Goal: Transaction & Acquisition: Purchase product/service

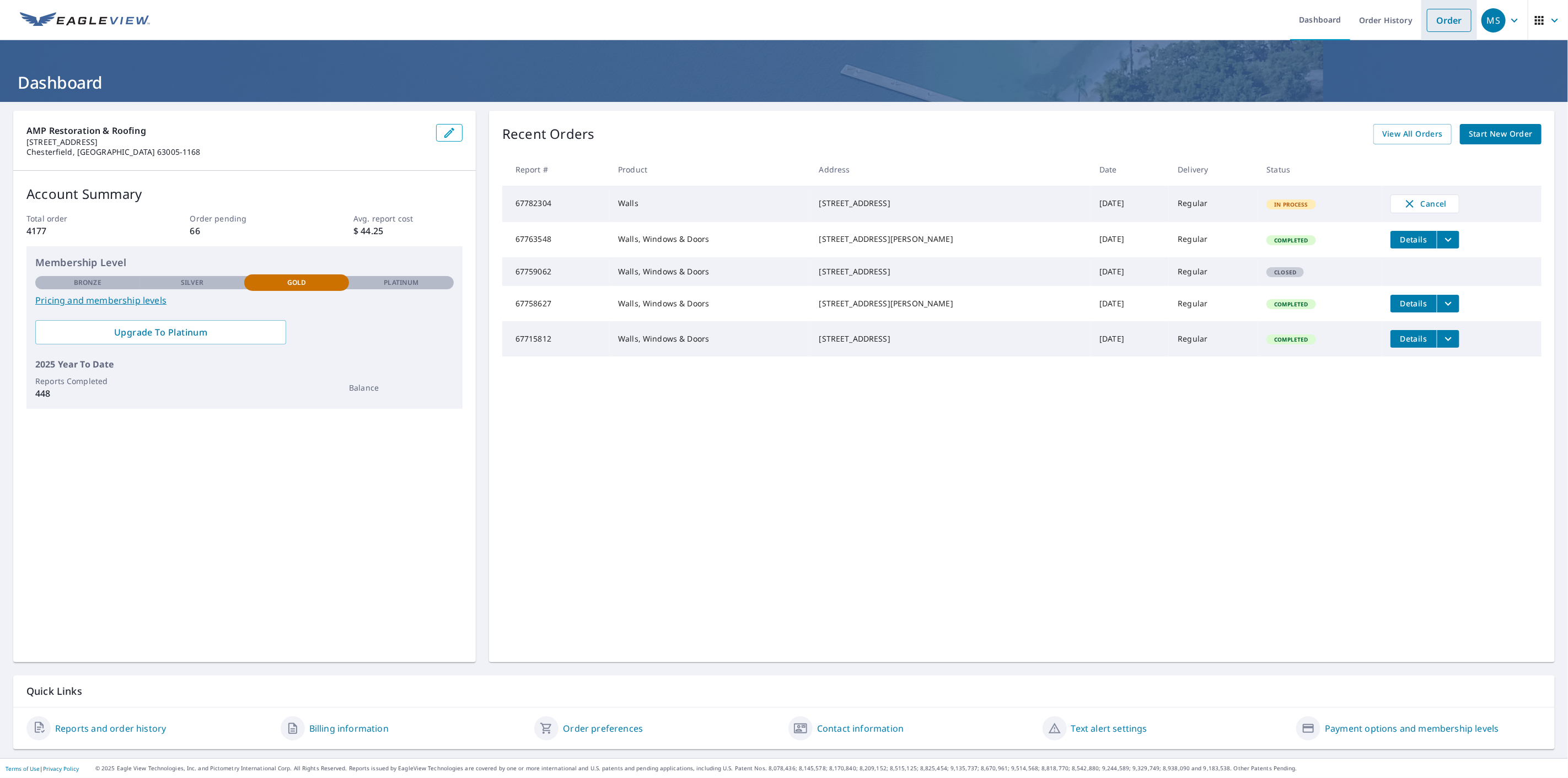
click at [1428, 6] on li "Order" at bounding box center [1449, 20] width 56 height 40
click at [1430, 10] on link "Order" at bounding box center [1449, 20] width 45 height 23
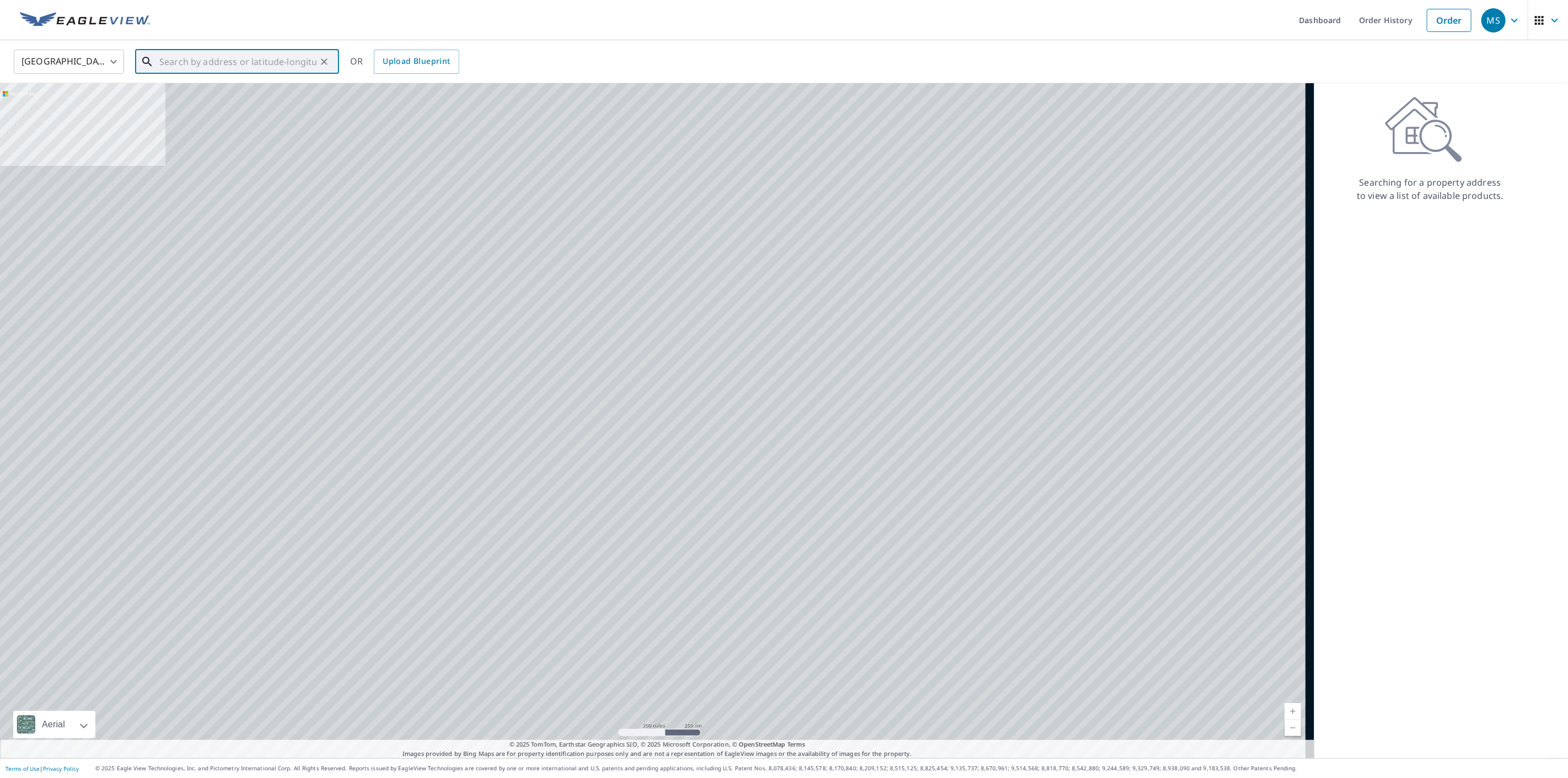
click at [227, 57] on input "text" at bounding box center [238, 62] width 157 height 31
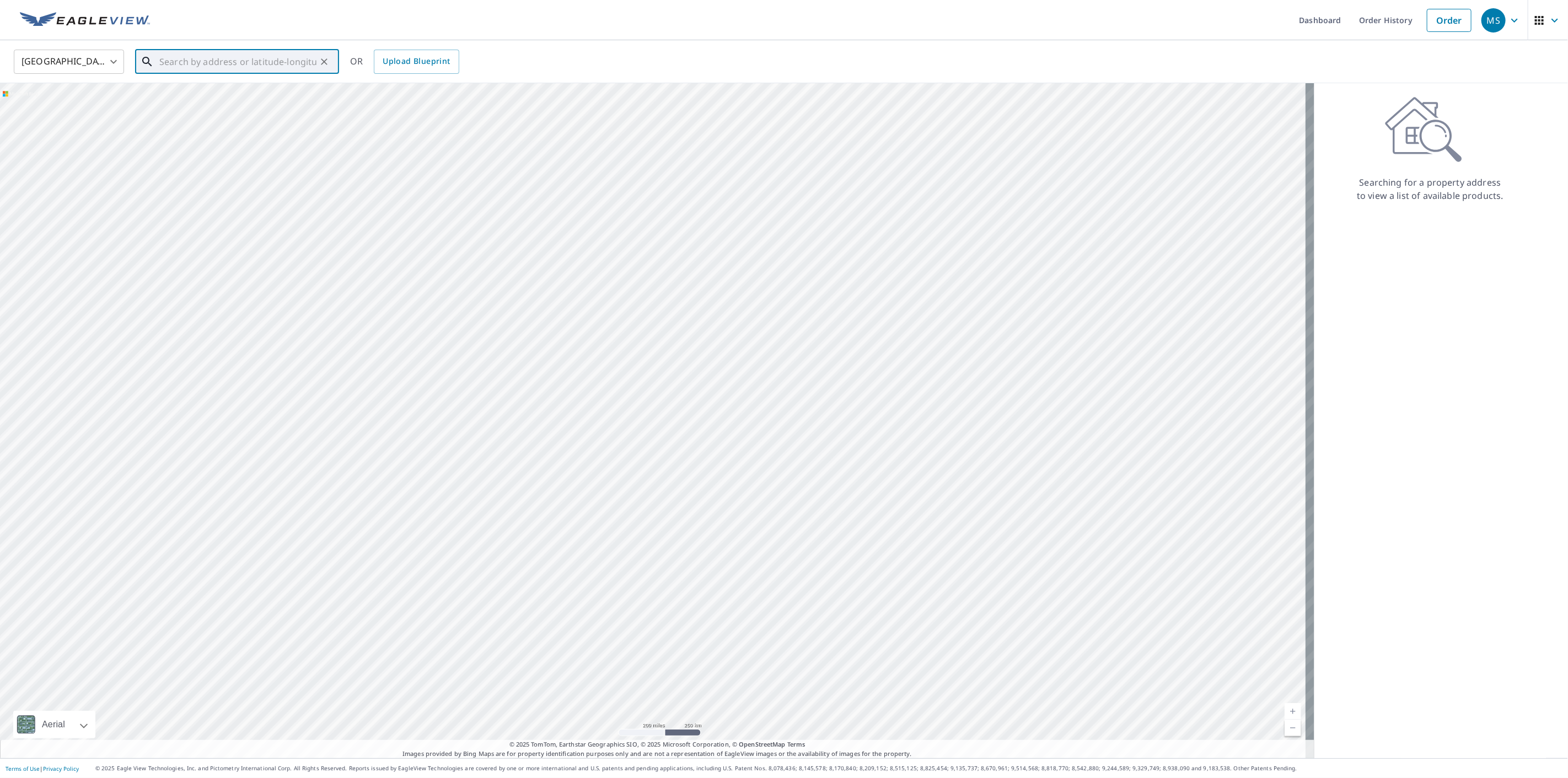
paste input "[STREET_ADDRESS]"
click at [245, 102] on p "[GEOGRAPHIC_DATA], IL 62234" at bounding box center [243, 105] width 173 height 11
type input "[STREET_ADDRESS]"
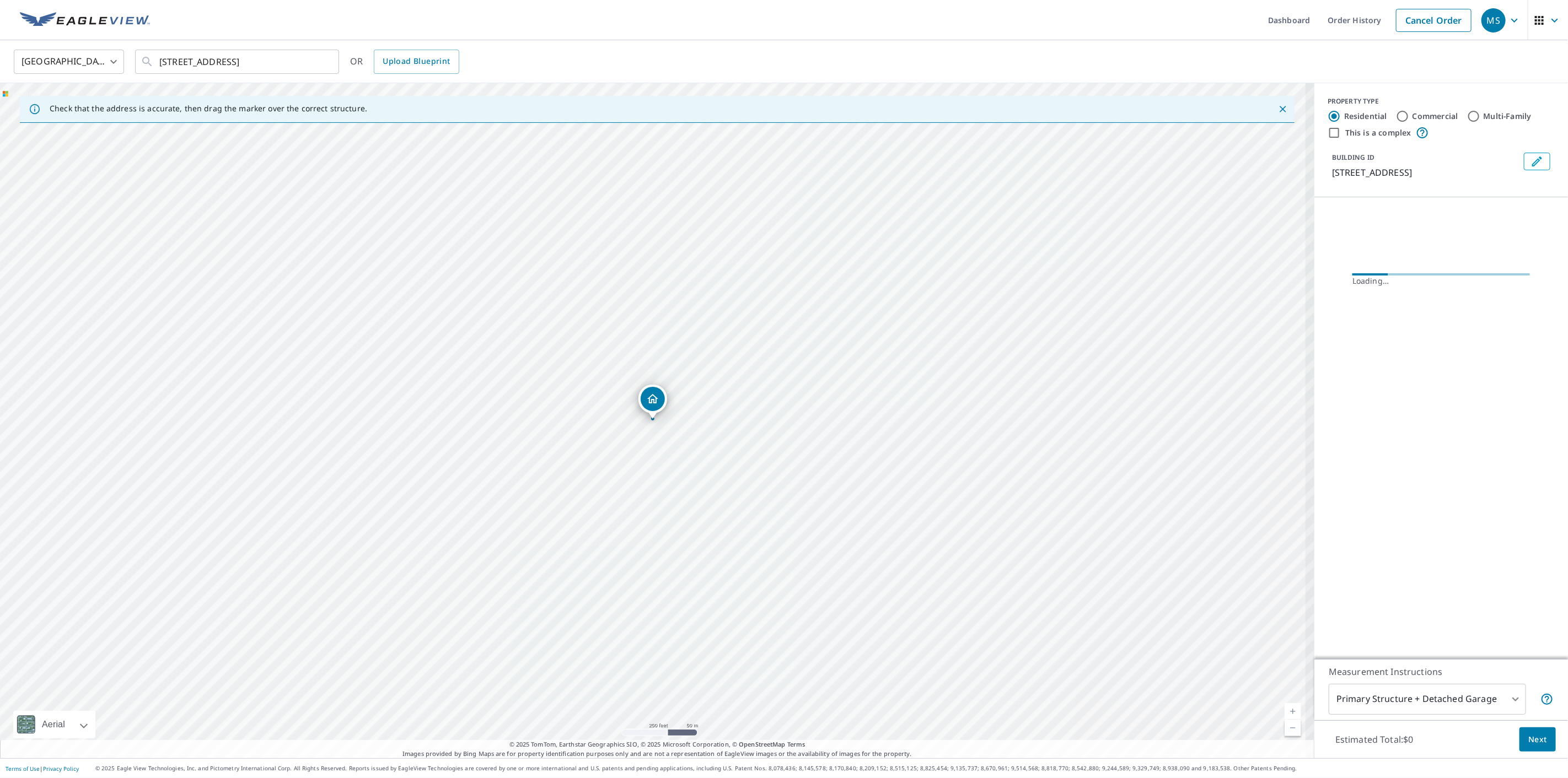
scroll to position [0, 0]
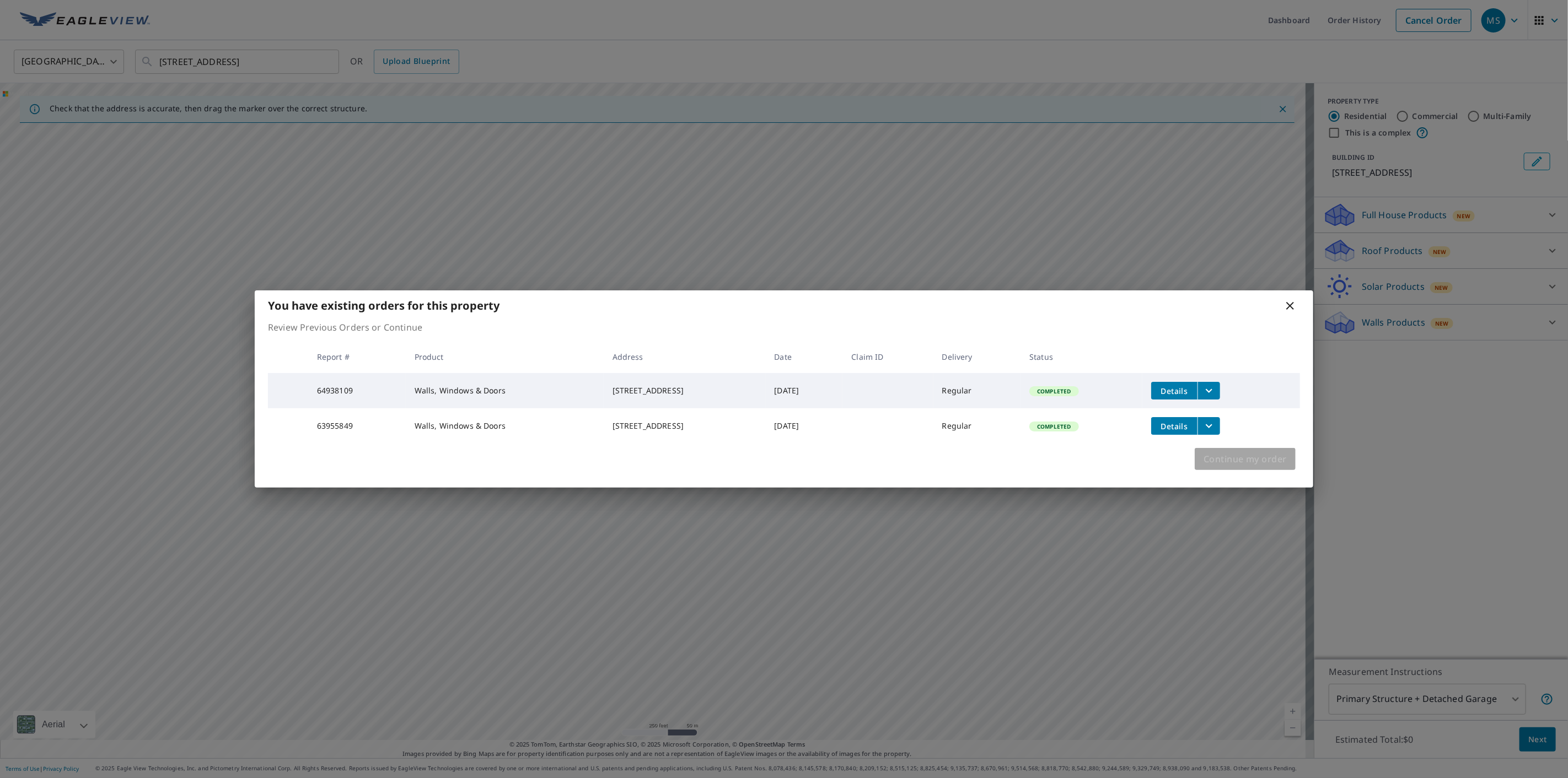
click at [1257, 466] on span "Continue my order" at bounding box center [1244, 459] width 83 height 16
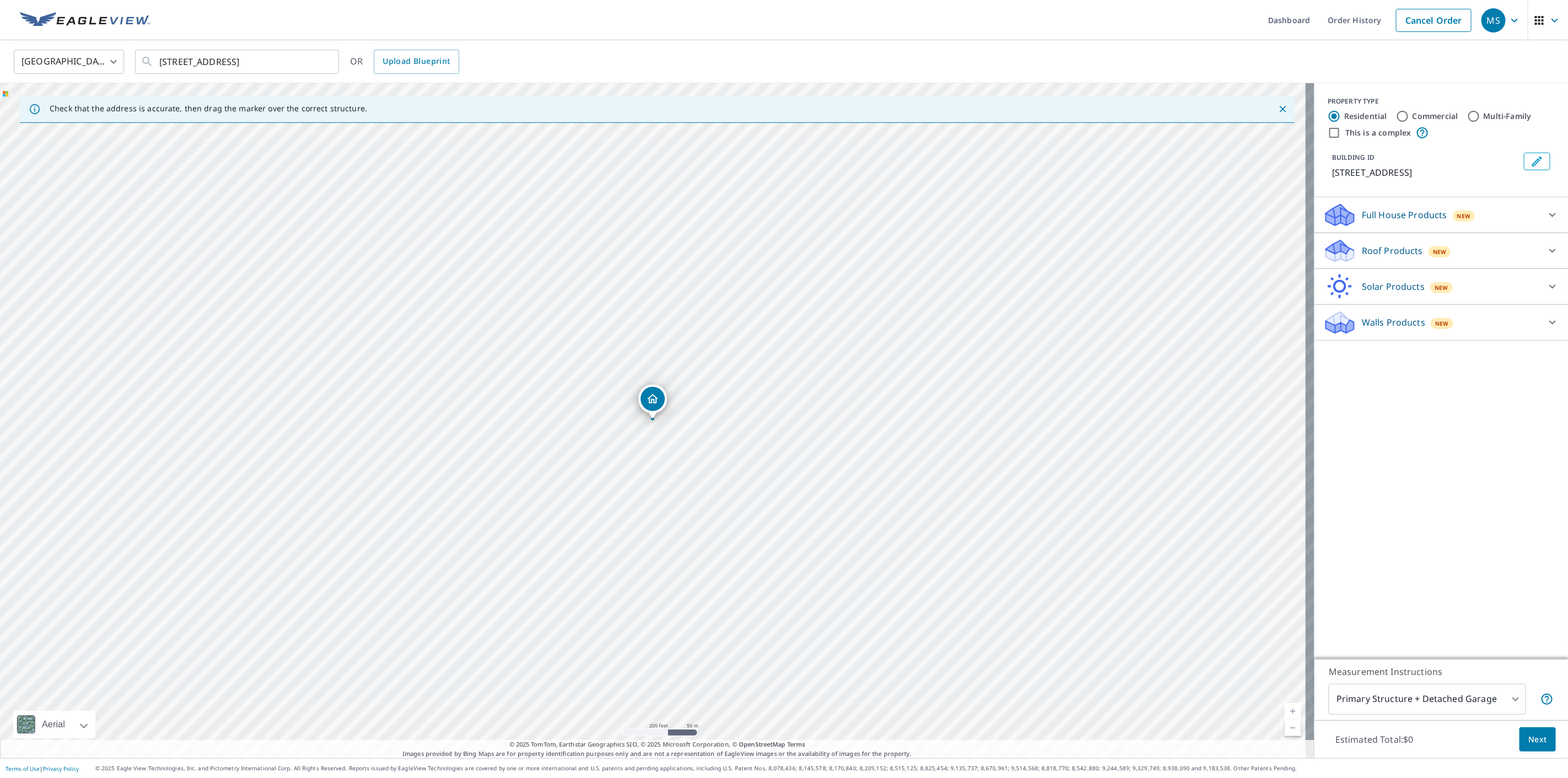
click at [1404, 318] on p "Walls Products" at bounding box center [1393, 322] width 63 height 13
click at [1327, 345] on input "Walls, Windows & Doors $67.5" at bounding box center [1332, 351] width 17 height 13
checkbox input "true"
click at [1528, 736] on span "Next" at bounding box center [1537, 740] width 19 height 14
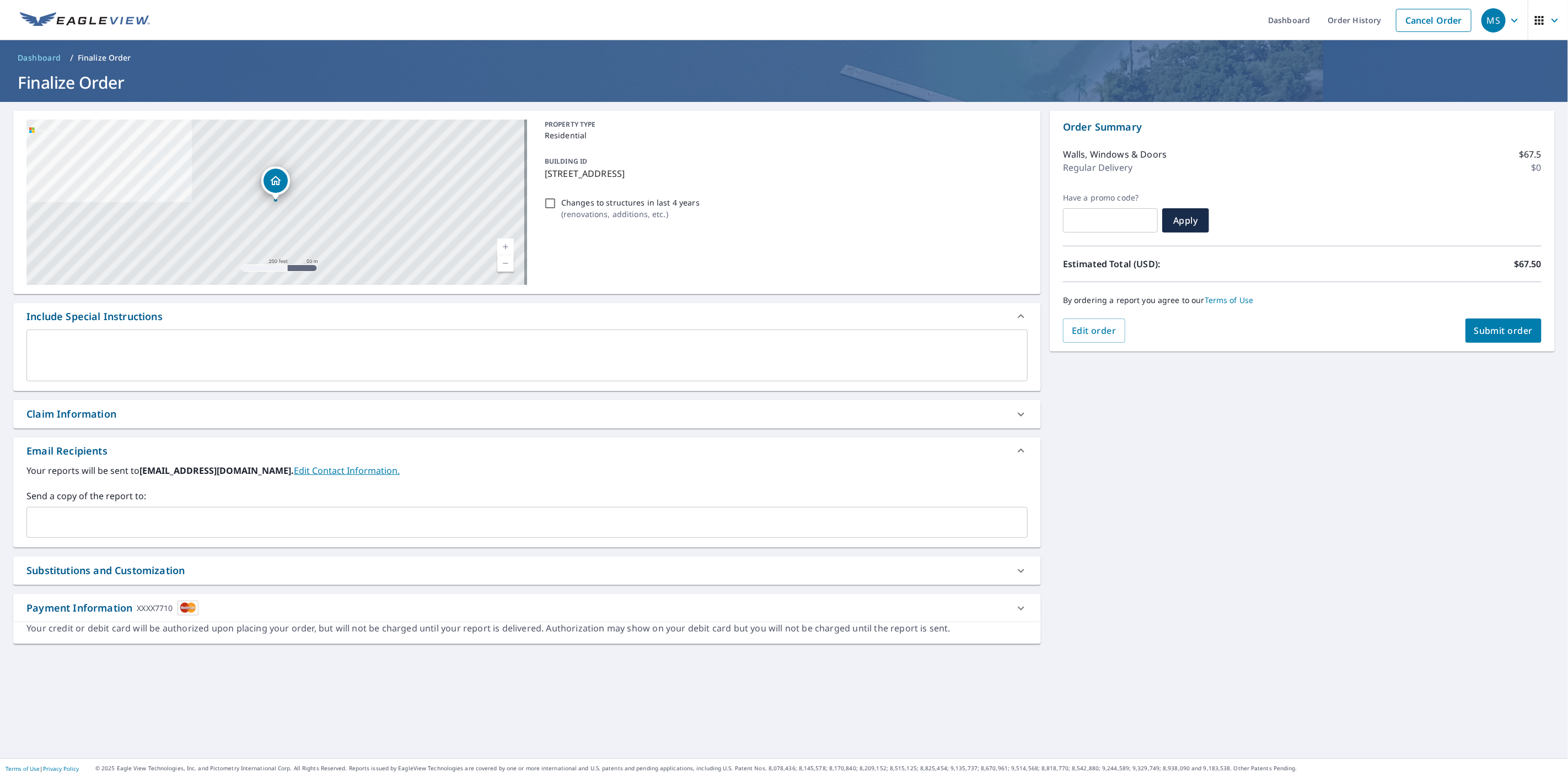
click at [179, 519] on input "text" at bounding box center [519, 522] width 974 height 21
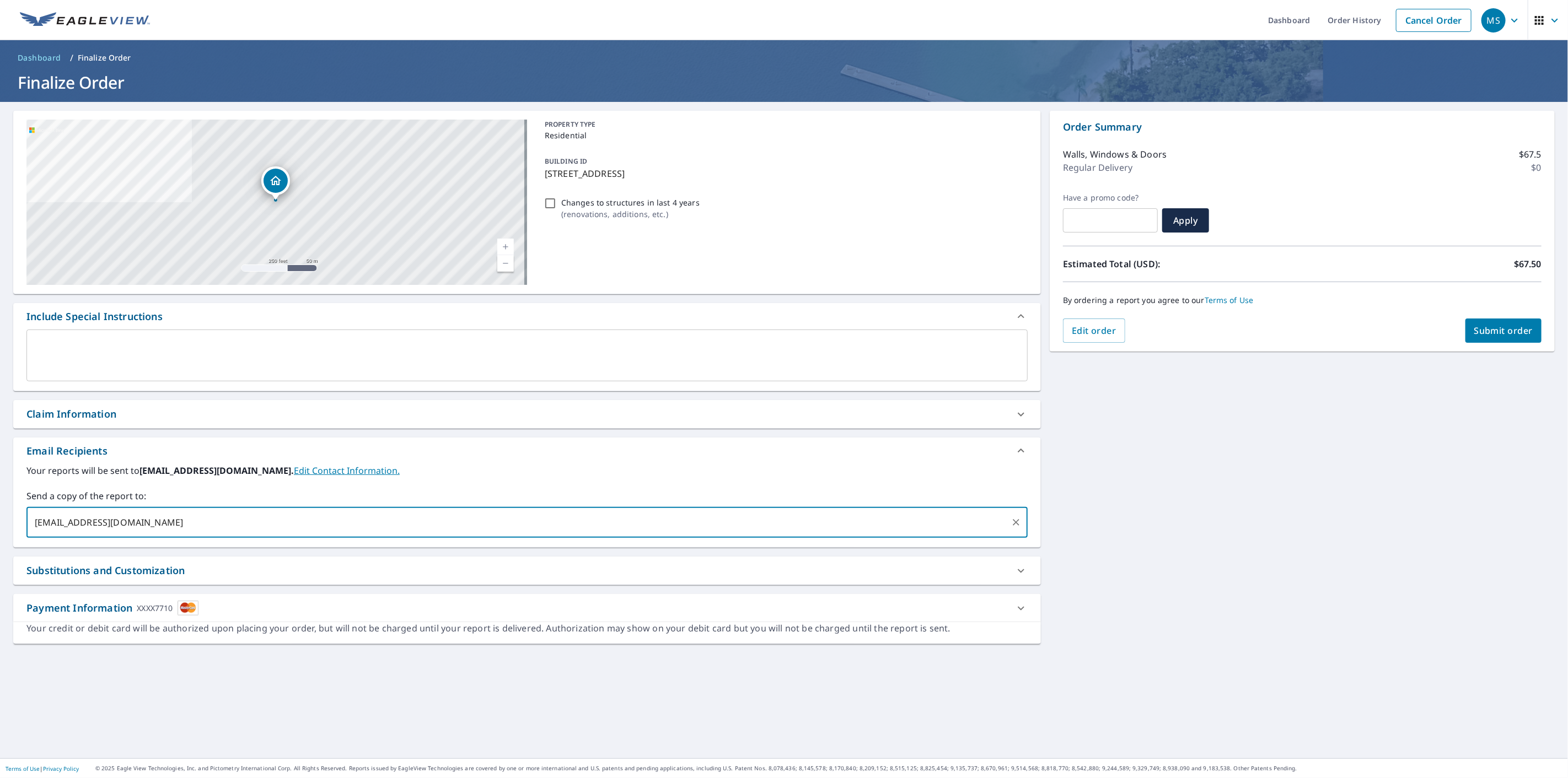
type input "[EMAIL_ADDRESS][DOMAIN_NAME]"
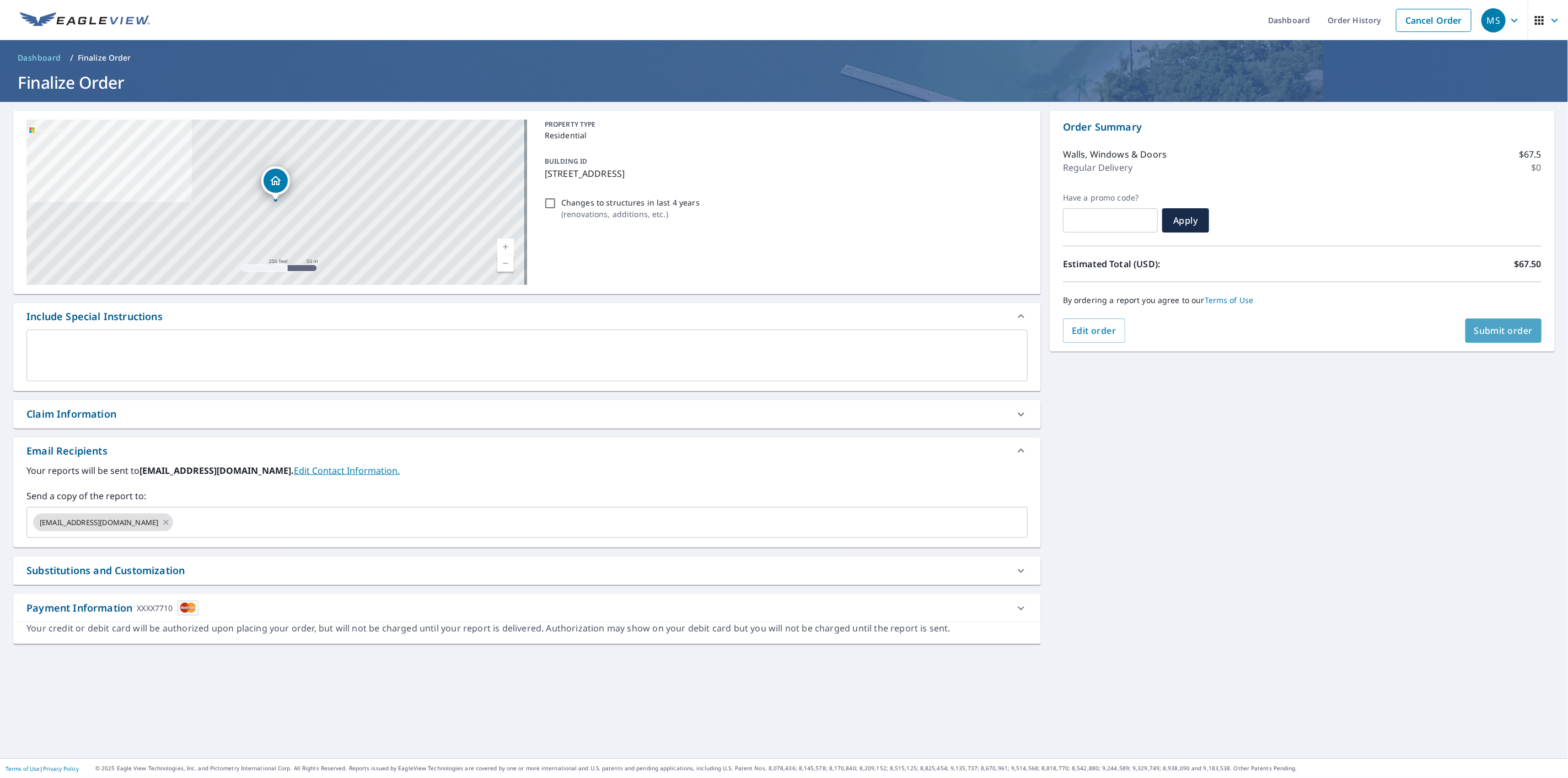
click at [1469, 320] on button "Submit order" at bounding box center [1504, 330] width 77 height 24
checkbox input "true"
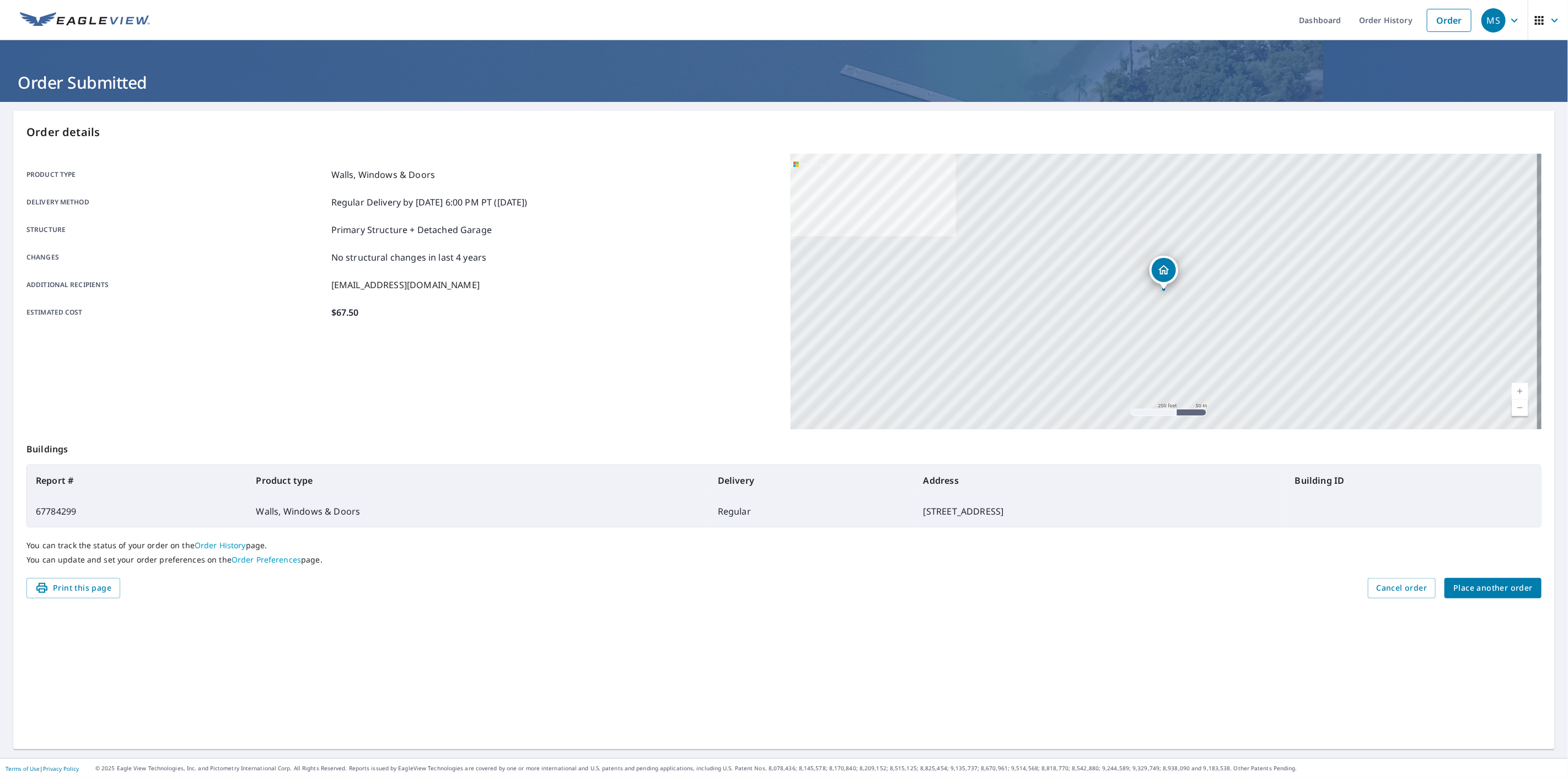
drag, startPoint x: 625, startPoint y: 2, endPoint x: 1147, endPoint y: 19, distance: 522.3
click at [1149, 20] on ul "Dashboard Order History Order" at bounding box center [817, 20] width 1321 height 40
